Goal: Communication & Community: Connect with others

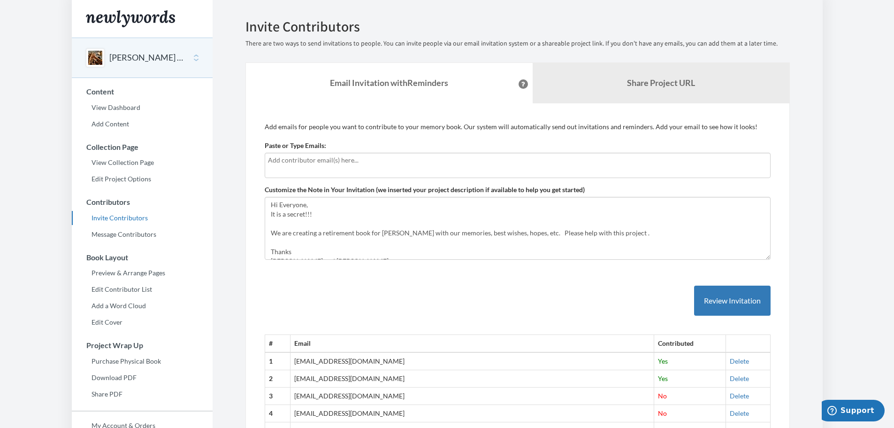
click at [294, 162] on input "text" at bounding box center [517, 160] width 499 height 10
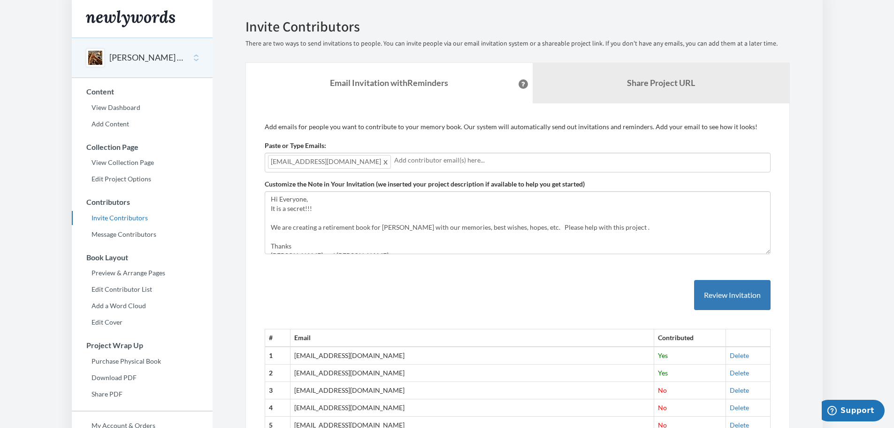
click at [521, 161] on input "text" at bounding box center [580, 160] width 373 height 10
type input "[PERSON_NAME]"
type input "m"
type input "o"
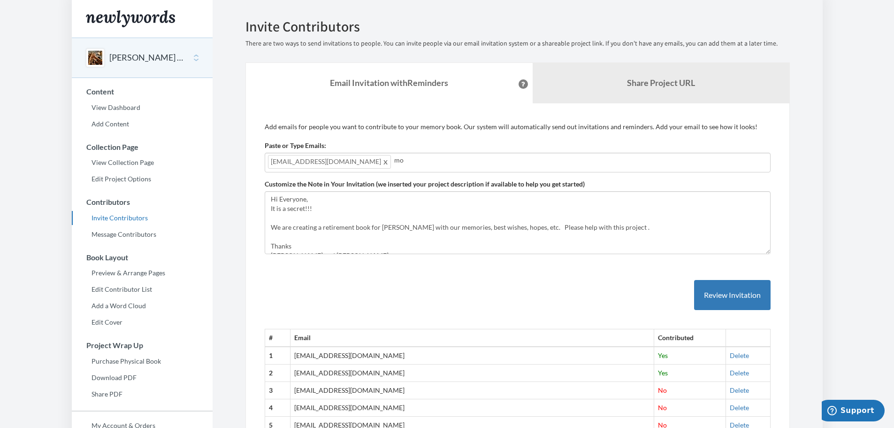
type input "m"
type input "K"
click at [734, 296] on button "Review Invitation" at bounding box center [732, 295] width 77 height 31
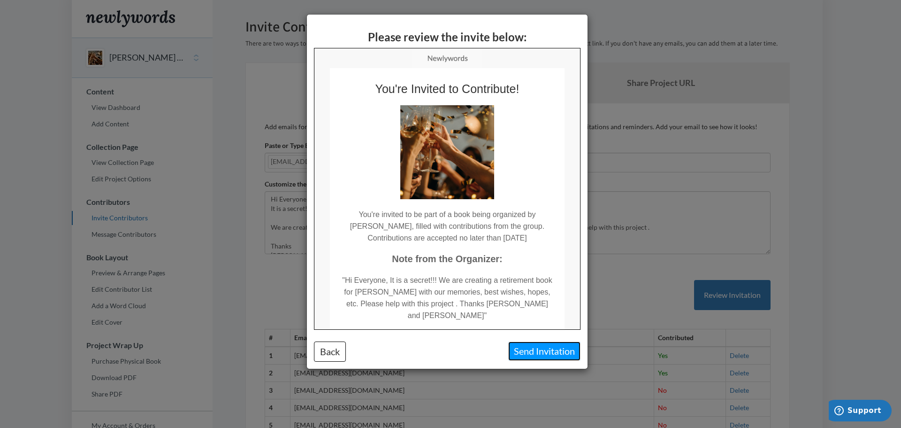
click at [519, 353] on button "Send Invitation" at bounding box center [544, 350] width 72 height 19
